Goal: Check status: Check status

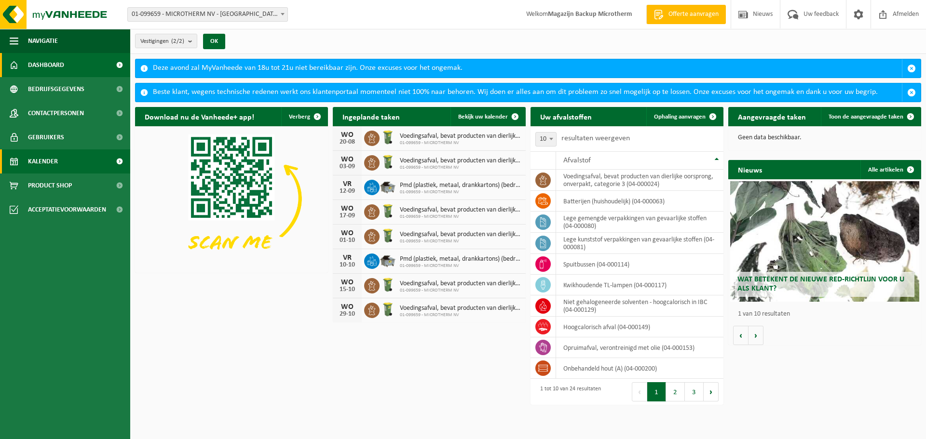
click at [48, 160] on span "Kalender" at bounding box center [43, 162] width 30 height 24
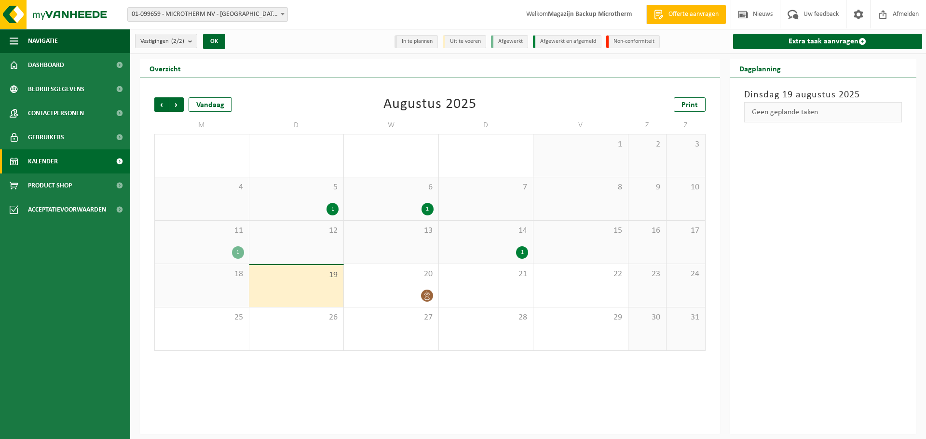
click at [525, 255] on div "1" at bounding box center [522, 252] width 12 height 13
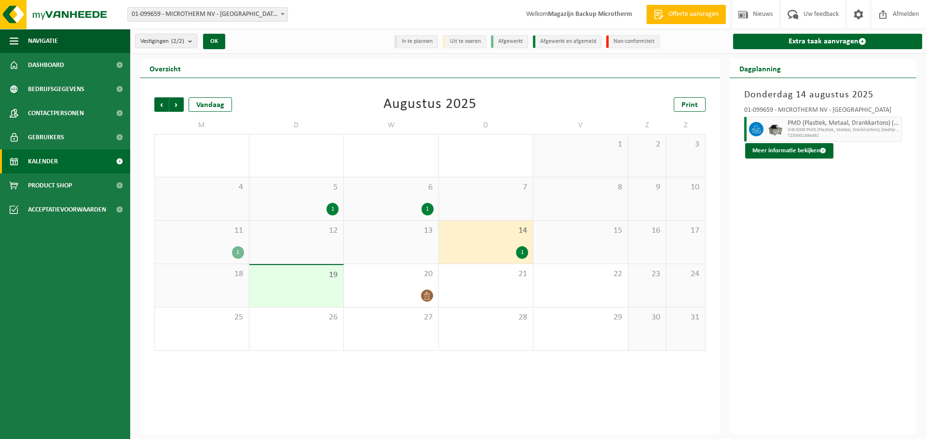
click at [240, 253] on div "1" at bounding box center [238, 252] width 12 height 13
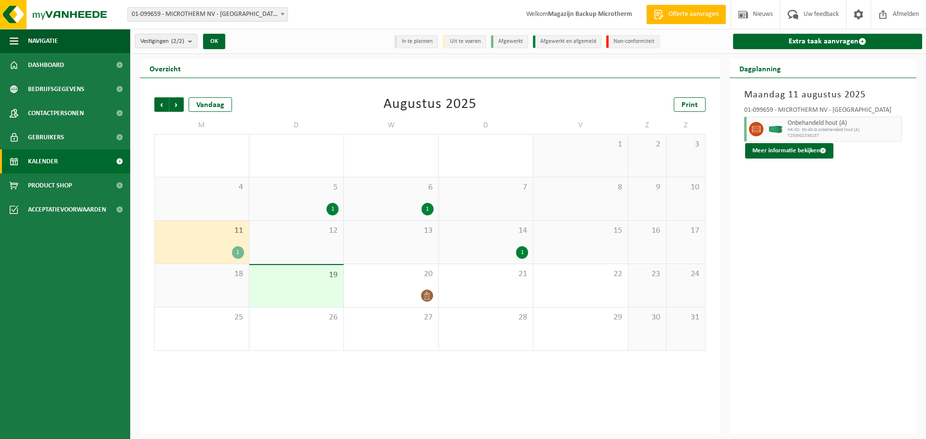
click at [333, 207] on div "1" at bounding box center [333, 209] width 12 height 13
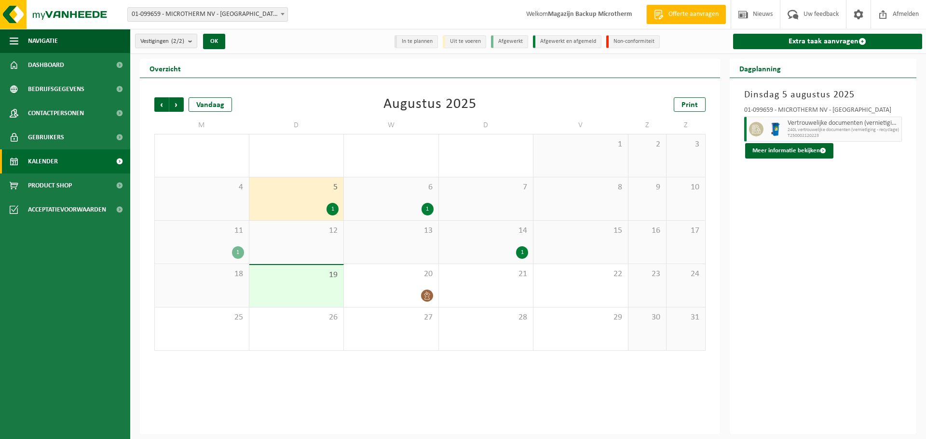
click at [429, 208] on div "1" at bounding box center [428, 209] width 12 height 13
